Goal: Task Accomplishment & Management: Manage account settings

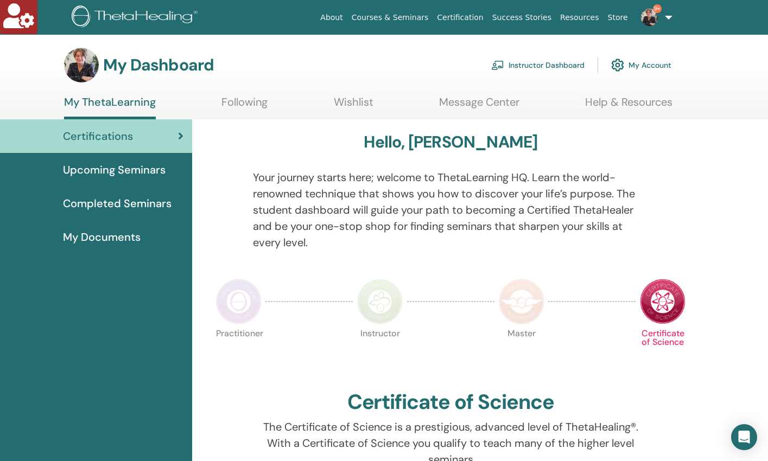
click at [519, 65] on link "Instructor Dashboard" at bounding box center [537, 65] width 93 height 24
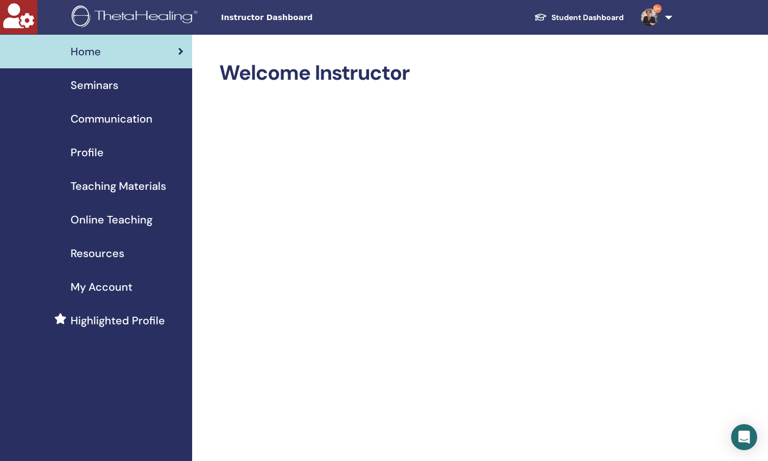
click at [82, 83] on span "Seminars" at bounding box center [95, 85] width 48 height 16
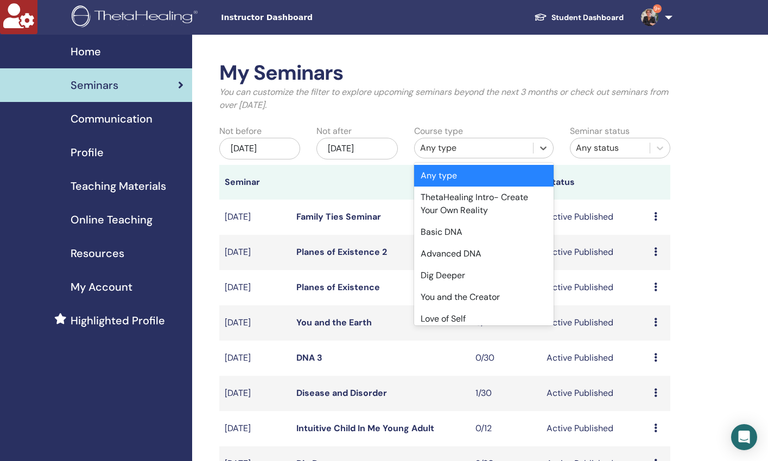
click at [466, 148] on div "Any type" at bounding box center [473, 148] width 107 height 13
click at [449, 233] on div "Basic DNA" at bounding box center [483, 232] width 139 height 22
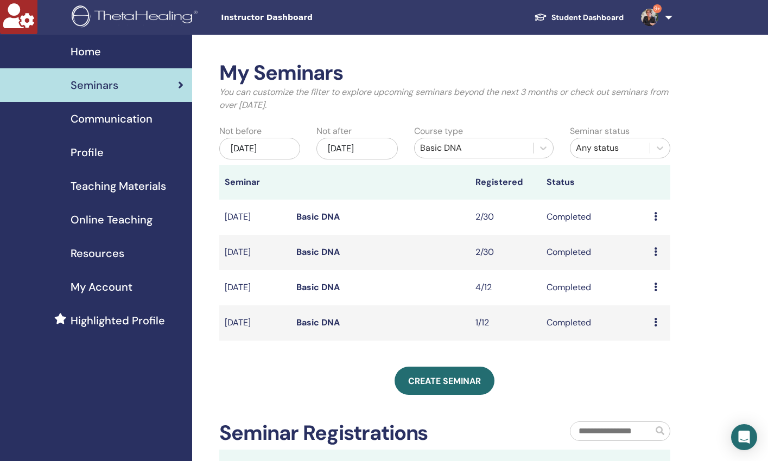
click at [321, 290] on link "Basic DNA" at bounding box center [317, 287] width 43 height 11
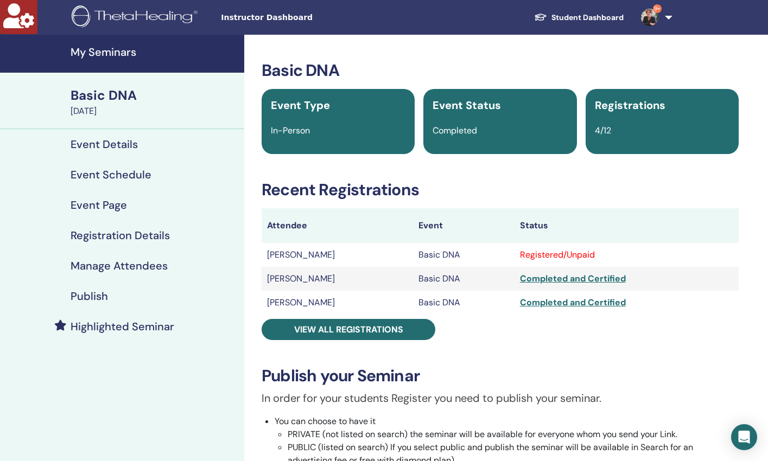
click at [125, 262] on h4 "Manage Attendees" at bounding box center [119, 265] width 97 height 13
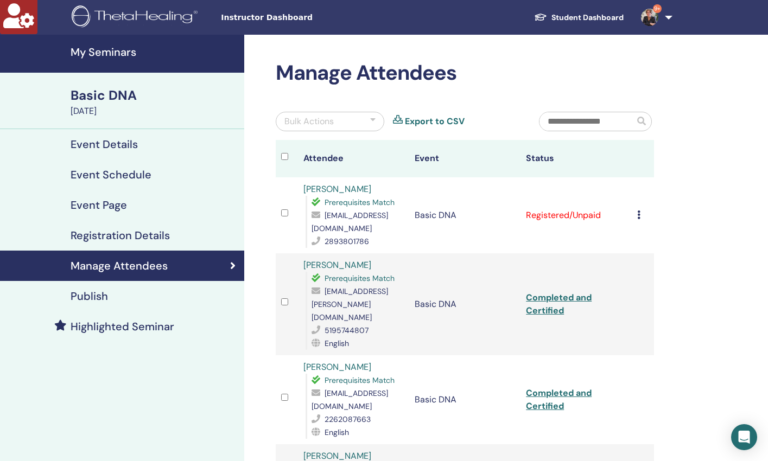
click at [639, 214] on icon at bounding box center [638, 215] width 3 height 9
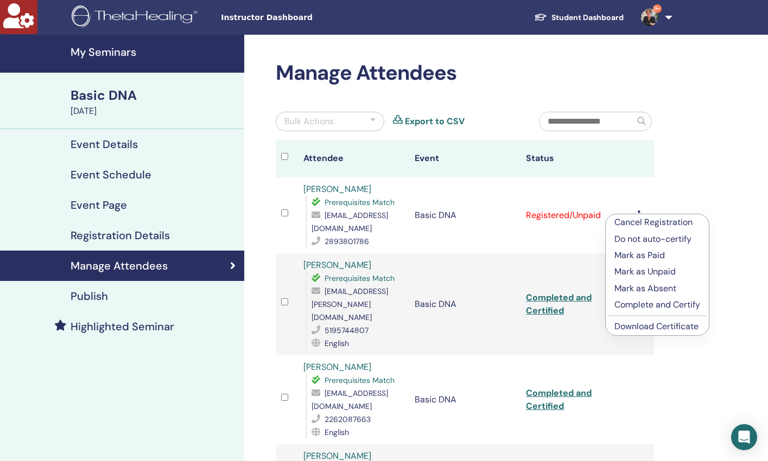
click at [647, 303] on p "Complete and Certify" at bounding box center [657, 304] width 86 height 13
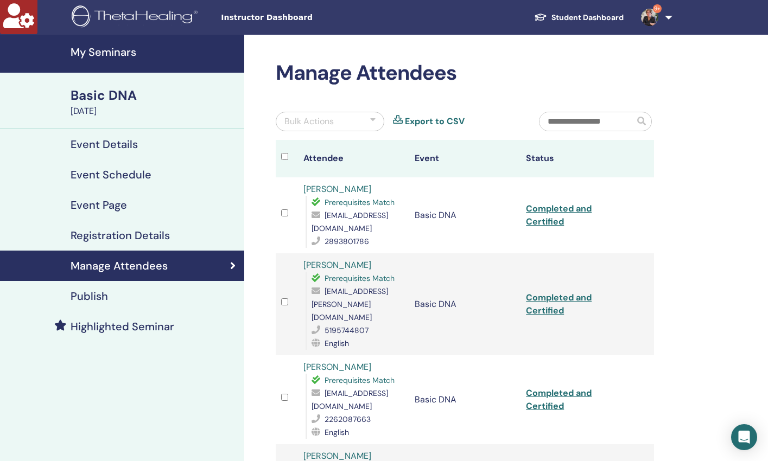
click at [111, 53] on h4 "My Seminars" at bounding box center [154, 52] width 167 height 13
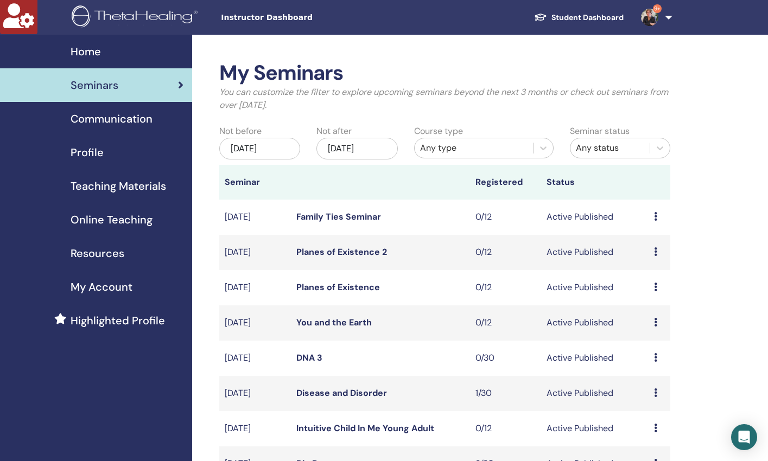
click at [456, 148] on div "Any type" at bounding box center [473, 148] width 107 height 13
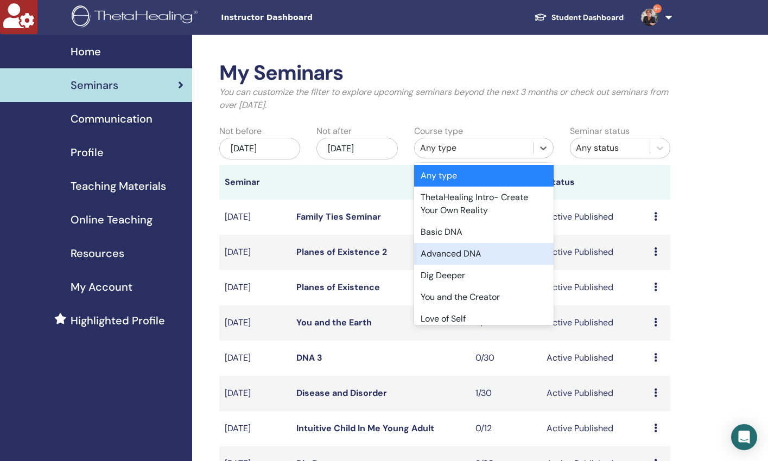
click at [456, 255] on div "Advanced DNA" at bounding box center [483, 254] width 139 height 22
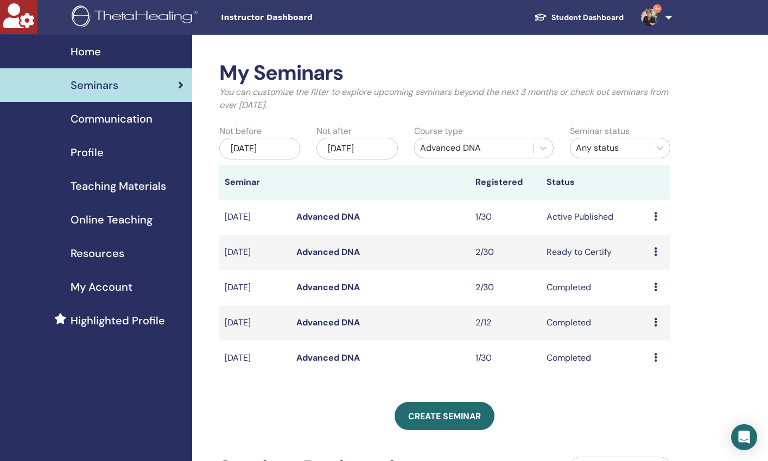
click at [306, 250] on link "Advanced DNA" at bounding box center [327, 251] width 63 height 11
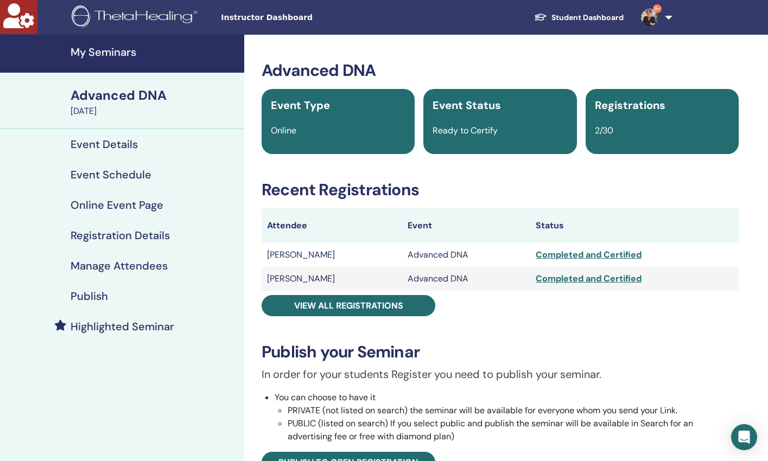
click at [124, 269] on h4 "Manage Attendees" at bounding box center [119, 265] width 97 height 13
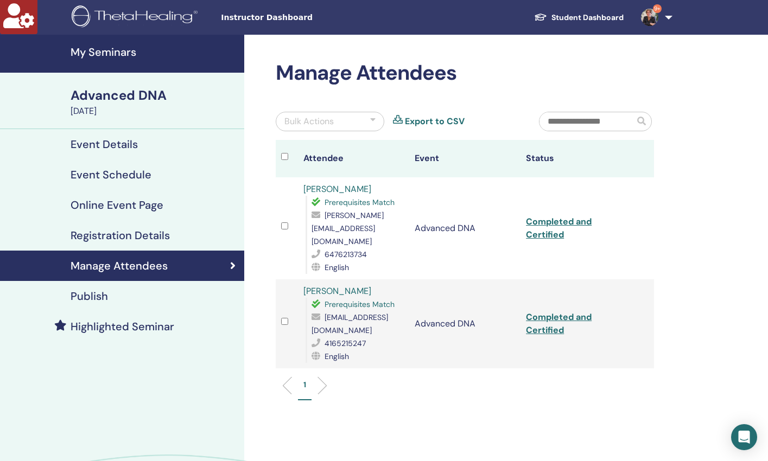
click at [112, 48] on h4 "My Seminars" at bounding box center [154, 52] width 167 height 13
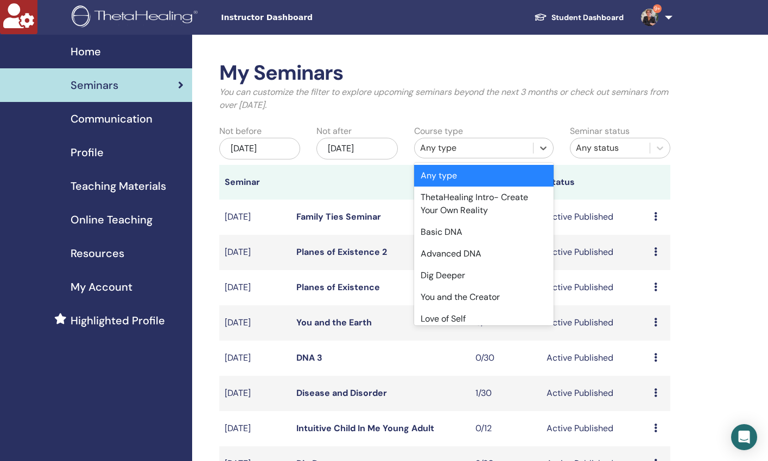
click at [446, 147] on div "Any type" at bounding box center [473, 148] width 107 height 13
click at [451, 258] on div "Advanced DNA" at bounding box center [483, 254] width 139 height 22
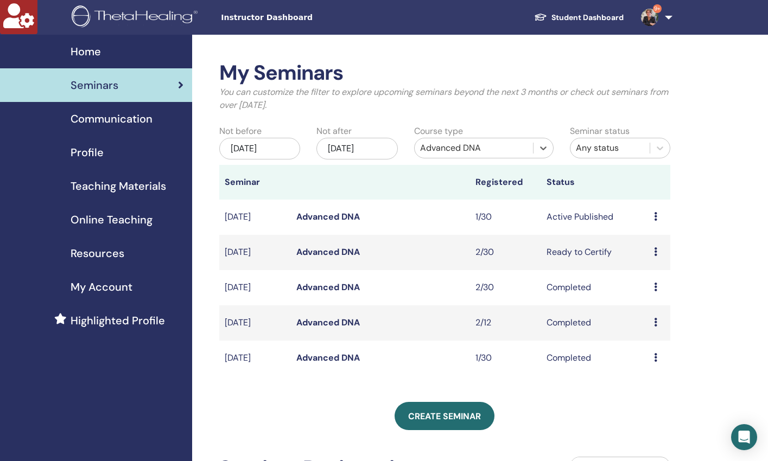
click at [323, 253] on link "Advanced DNA" at bounding box center [327, 251] width 63 height 11
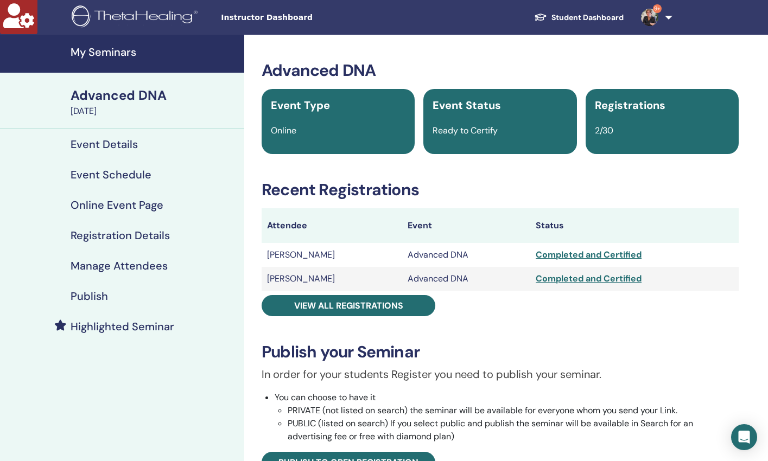
click at [98, 49] on h4 "My Seminars" at bounding box center [154, 52] width 167 height 13
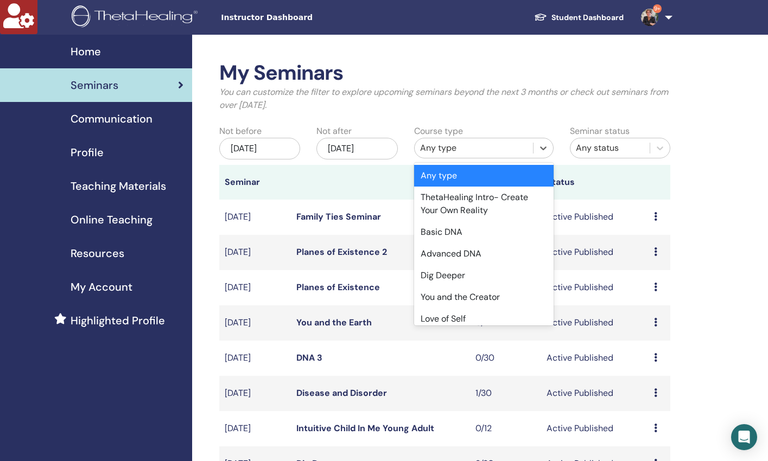
click at [455, 150] on div "Any type" at bounding box center [473, 148] width 107 height 13
click at [465, 257] on div "Advanced DNA" at bounding box center [483, 254] width 139 height 22
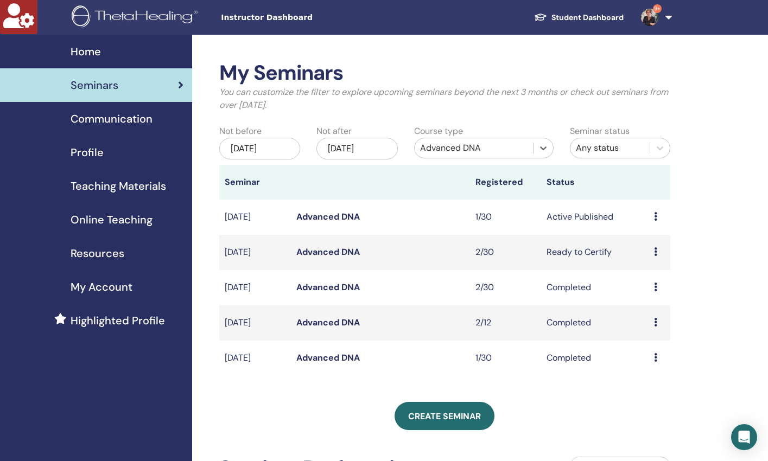
click at [319, 325] on link "Advanced DNA" at bounding box center [327, 322] width 63 height 11
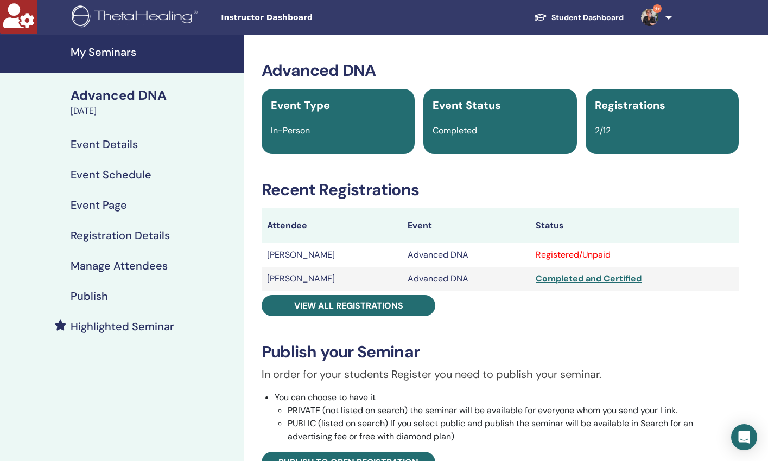
click at [128, 266] on h4 "Manage Attendees" at bounding box center [119, 265] width 97 height 13
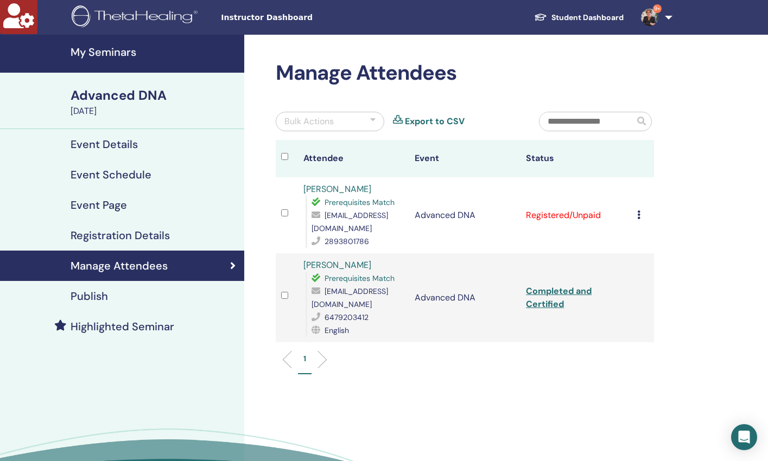
click at [637, 213] on icon at bounding box center [638, 215] width 3 height 9
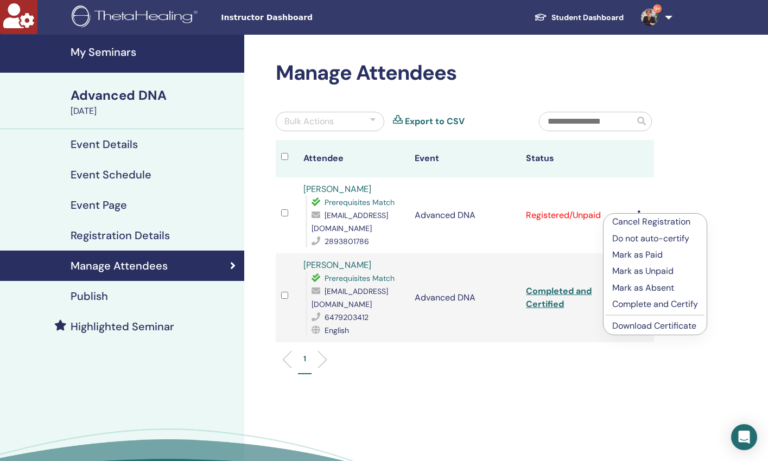
click at [632, 306] on p "Complete and Certify" at bounding box center [655, 304] width 86 height 13
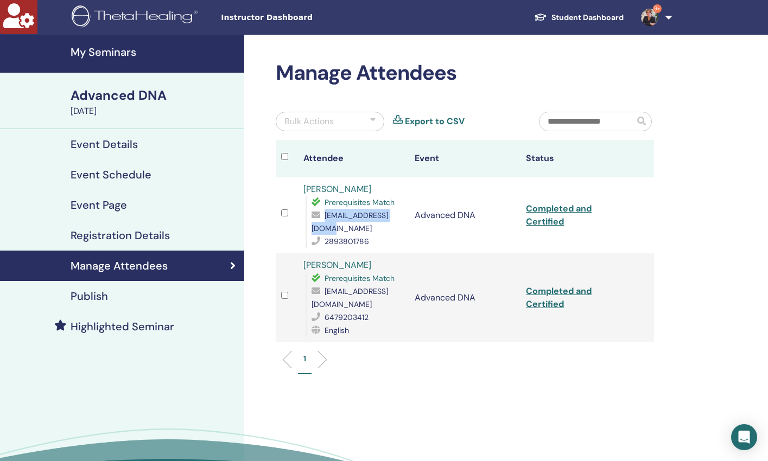
copy span "[EMAIL_ADDRESS][DOMAIN_NAME]"
drag, startPoint x: 399, startPoint y: 228, endPoint x: 312, endPoint y: 230, distance: 87.9
click at [312, 230] on div "[EMAIL_ADDRESS][DOMAIN_NAME]" at bounding box center [358, 222] width 92 height 26
